Goal: Information Seeking & Learning: Learn about a topic

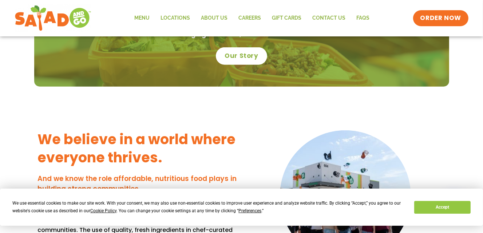
scroll to position [370, 0]
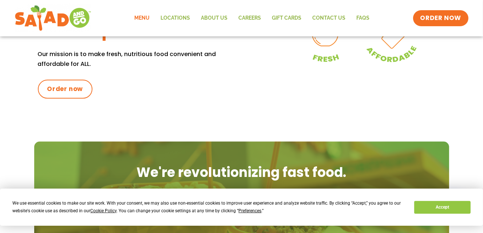
click at [149, 17] on link "Menu" at bounding box center [142, 18] width 26 height 17
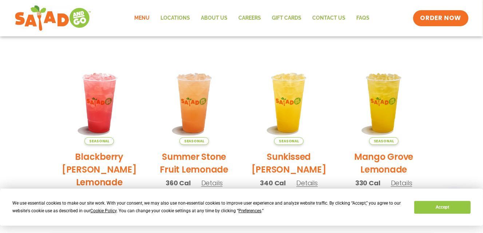
scroll to position [146, 0]
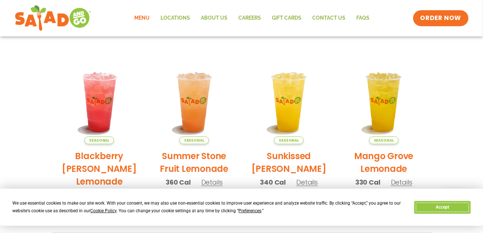
click at [442, 206] on button "Accept" at bounding box center [443, 207] width 56 height 13
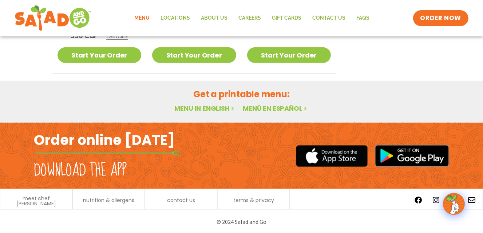
scroll to position [488, 0]
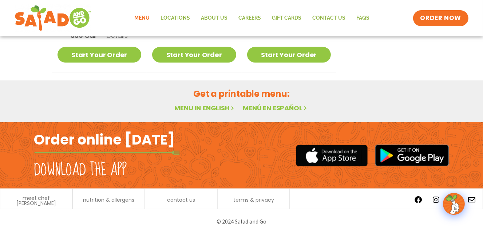
click at [198, 108] on link "Menu in English" at bounding box center [204, 107] width 61 height 9
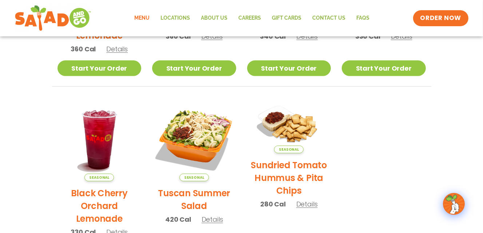
scroll to position [270, 0]
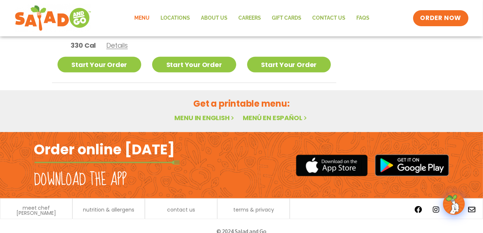
scroll to position [488, 0]
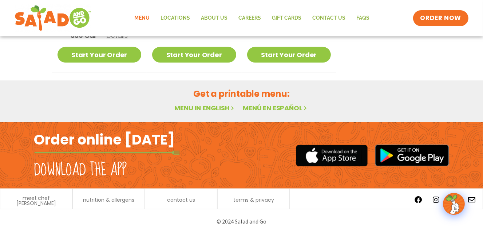
click at [214, 106] on link "Menu in English" at bounding box center [204, 107] width 61 height 9
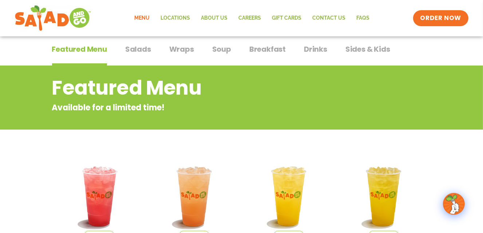
scroll to position [0, 0]
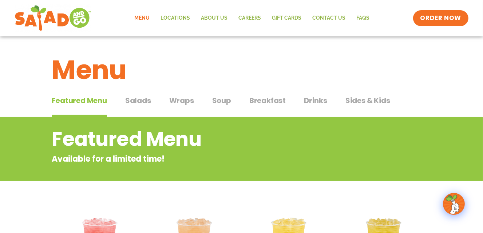
click at [137, 103] on span "Salads" at bounding box center [138, 100] width 26 height 11
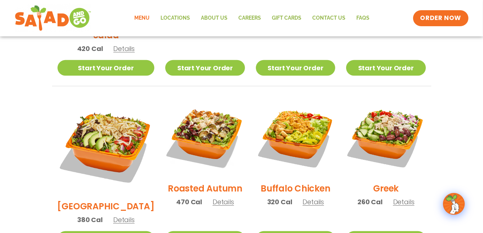
scroll to position [328, 0]
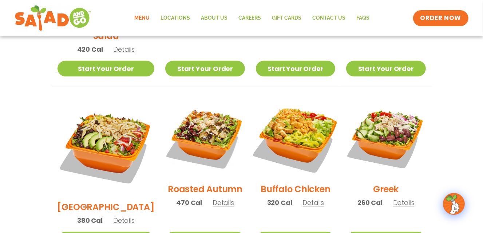
click at [291, 118] on img at bounding box center [295, 137] width 93 height 93
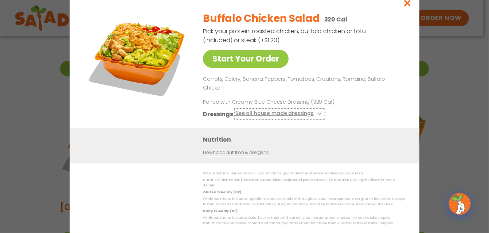
click at [319, 111] on button "See all house made dressings" at bounding box center [279, 114] width 89 height 9
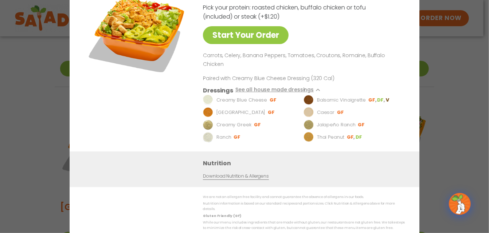
click at [423, 50] on div "Start Your Order Buffalo Chicken Salad 320 Cal Pick your protein: roasted chick…" at bounding box center [244, 116] width 489 height 233
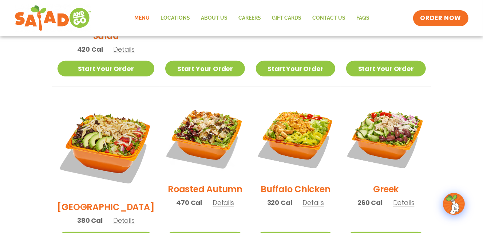
click at [383, 40] on li "Caesar 290 Cal Details Start Your Order Start Your Order Caesar Salad 290 Cal P…" at bounding box center [386, 0] width 90 height 173
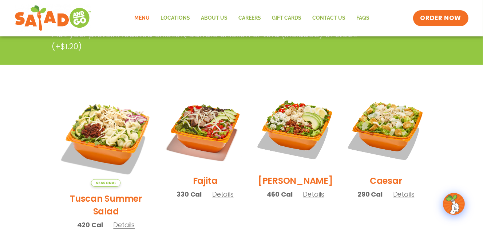
scroll to position [182, 0]
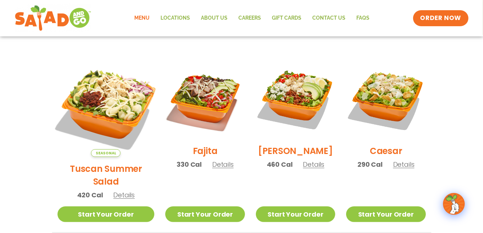
click at [103, 91] on img at bounding box center [106, 108] width 114 height 114
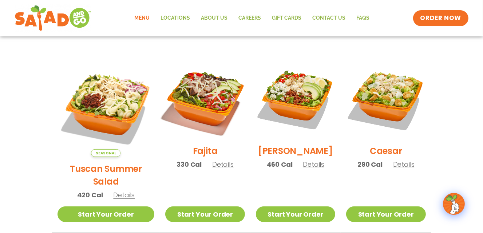
click at [199, 91] on img at bounding box center [204, 99] width 93 height 93
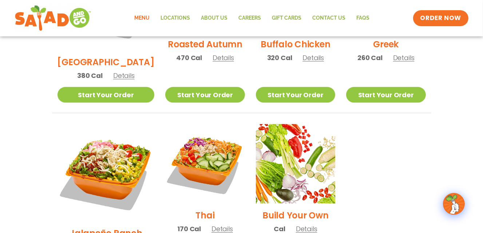
scroll to position [474, 0]
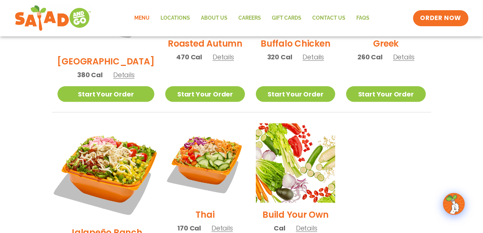
click at [108, 123] on img at bounding box center [106, 172] width 114 height 114
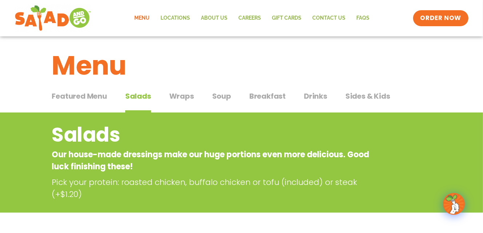
scroll to position [0, 0]
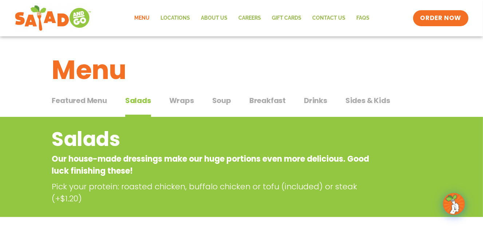
click at [181, 102] on span "Wraps" at bounding box center [181, 100] width 25 height 11
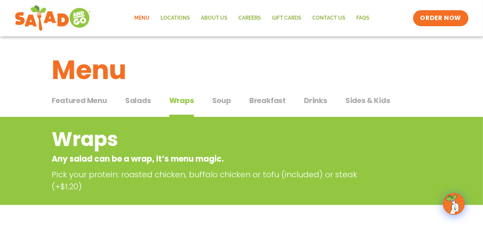
click at [225, 102] on span "Soup" at bounding box center [221, 100] width 19 height 11
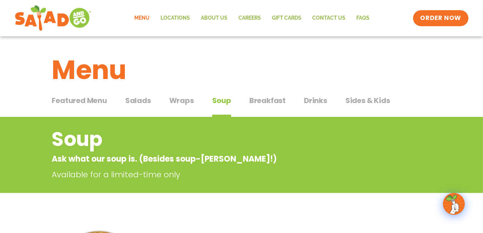
click at [274, 99] on span "Breakfast" at bounding box center [268, 100] width 36 height 11
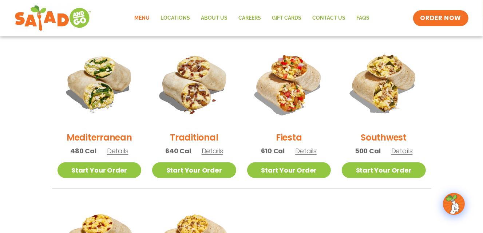
scroll to position [146, 0]
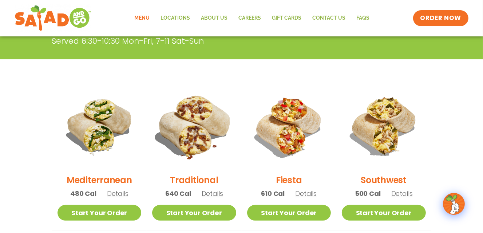
click at [203, 141] on img at bounding box center [194, 126] width 99 height 99
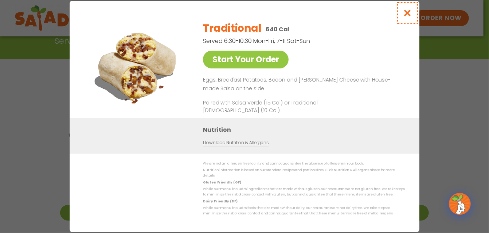
click at [409, 16] on icon "Close modal" at bounding box center [407, 13] width 9 height 8
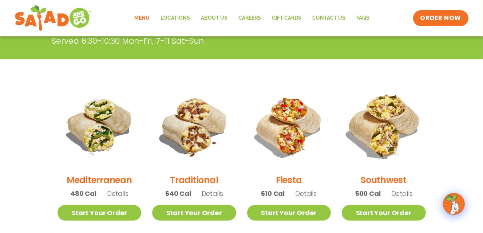
click at [372, 142] on img at bounding box center [384, 126] width 99 height 99
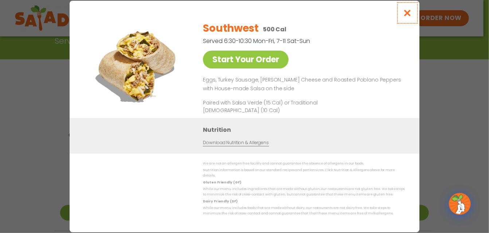
click at [407, 14] on icon "Close modal" at bounding box center [407, 13] width 9 height 8
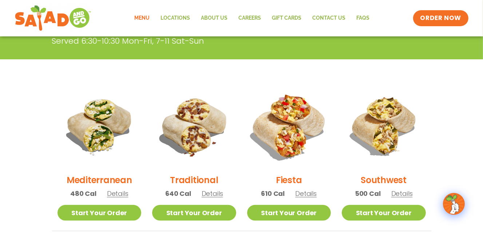
click at [296, 138] on img at bounding box center [289, 126] width 99 height 99
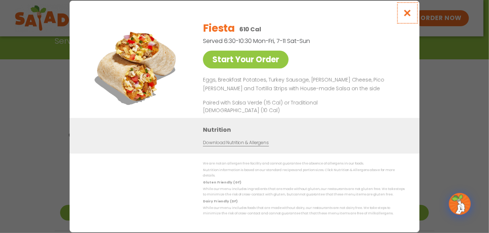
click at [404, 17] on icon "Close modal" at bounding box center [407, 13] width 9 height 8
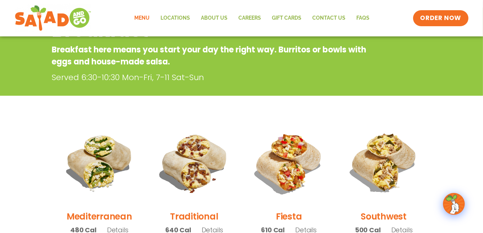
scroll to position [0, 0]
